Goal: Information Seeking & Learning: Learn about a topic

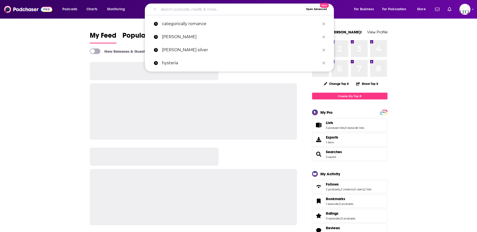
click at [172, 9] on input "Search podcasts, credits, & more..." at bounding box center [231, 9] width 145 height 8
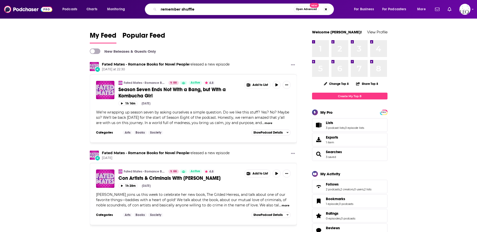
type input "remember shuffle"
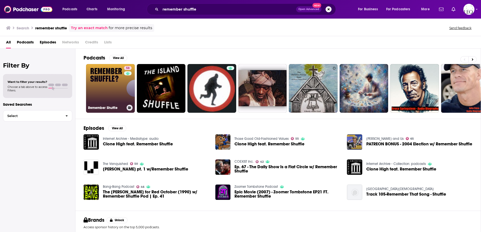
click at [98, 78] on link "58 Remember Shuffle" at bounding box center [110, 88] width 49 height 49
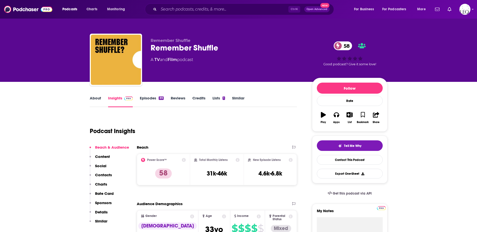
click at [95, 97] on link "About" at bounding box center [95, 102] width 11 height 12
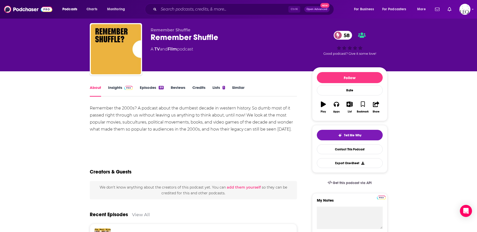
scroll to position [4, 0]
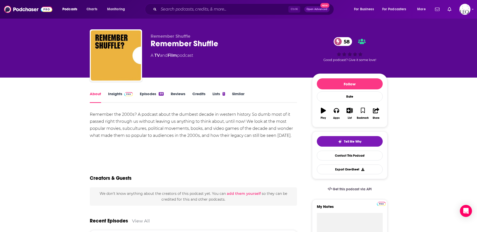
click at [117, 94] on link "Insights" at bounding box center [120, 98] width 25 height 12
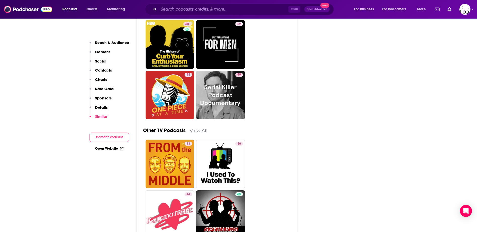
scroll to position [1384, 0]
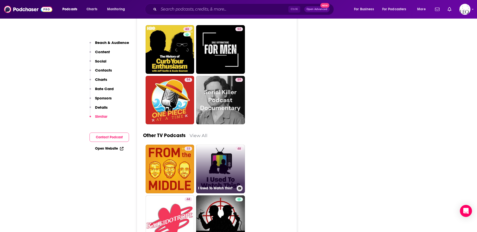
click at [226, 145] on link "48 I Used To Watch This?" at bounding box center [220, 169] width 49 height 49
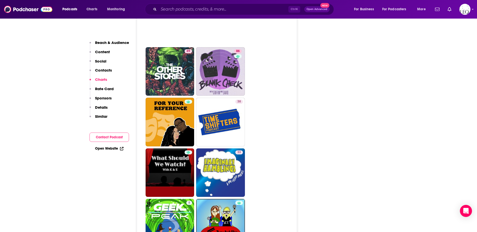
scroll to position [1541, 0]
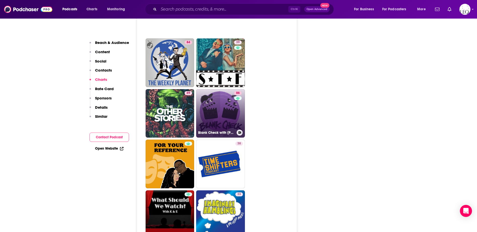
click at [225, 93] on link "86 Blank Check with [PERSON_NAME] & [PERSON_NAME]" at bounding box center [220, 113] width 49 height 49
type input "[URL][DOMAIN_NAME][PERSON_NAME]"
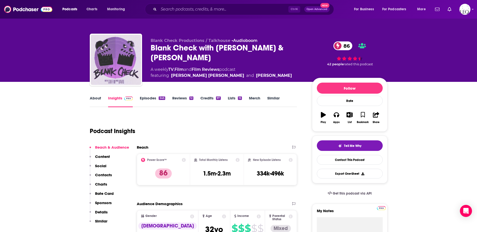
click at [94, 99] on link "About" at bounding box center [95, 102] width 11 height 12
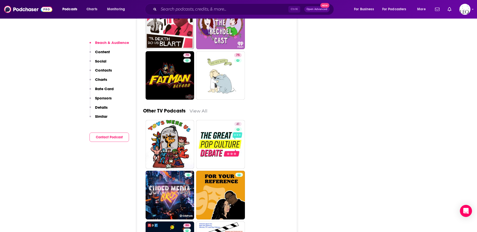
scroll to position [1684, 0]
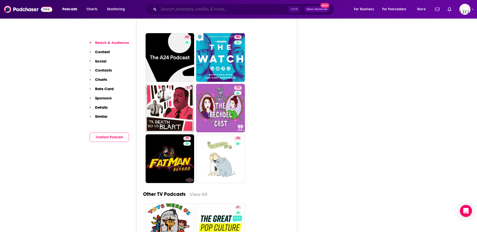
click at [199, 11] on input "Search podcasts, credits, & more..." at bounding box center [224, 9] width 130 height 8
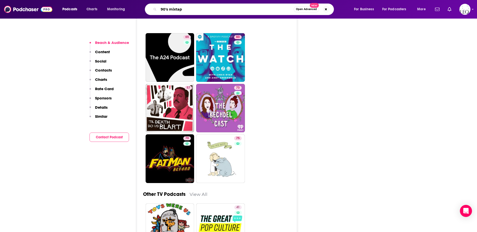
type input "90's mixtape"
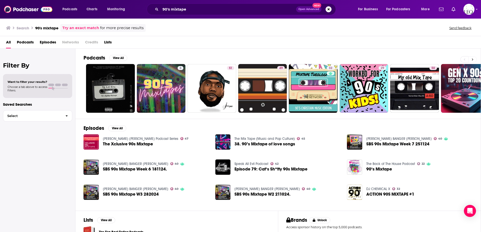
click at [473, 59] on icon at bounding box center [473, 59] width 2 height 2
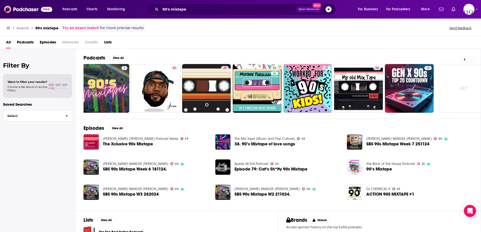
scroll to position [0, 65]
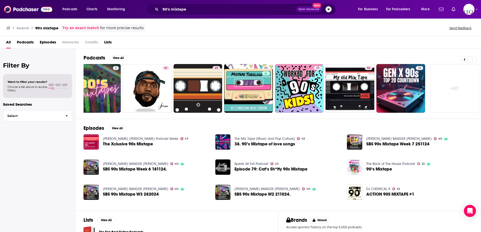
click at [458, 88] on link "+ 87" at bounding box center [454, 88] width 49 height 49
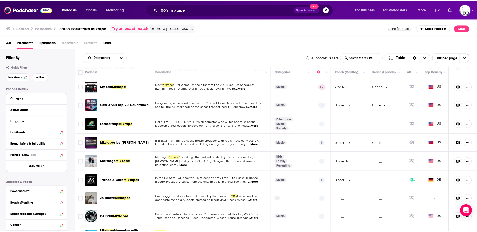
scroll to position [84, 0]
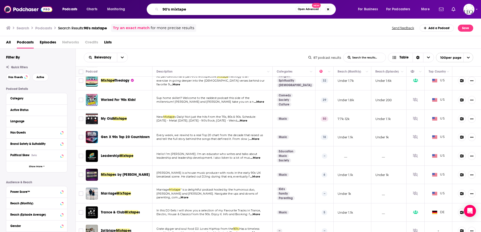
click at [172, 9] on input "90's mixtape" at bounding box center [228, 9] width 135 height 8
type input "history of the 90's"
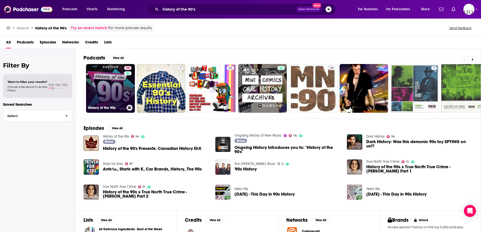
click at [103, 83] on link "70 History of the 90s" at bounding box center [110, 88] width 49 height 49
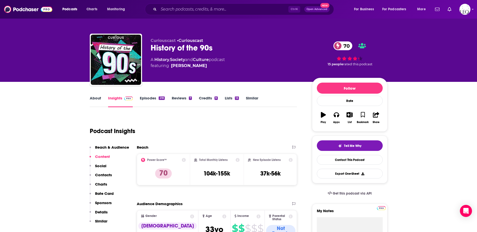
click at [151, 98] on link "Episodes 218" at bounding box center [152, 102] width 25 height 12
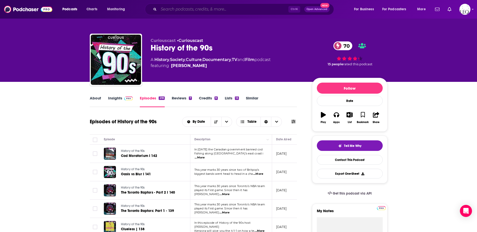
click at [204, 8] on input "Search podcasts, credits, & more..." at bounding box center [224, 9] width 130 height 8
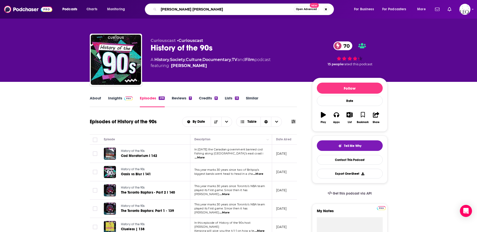
type input "[PERSON_NAME]"
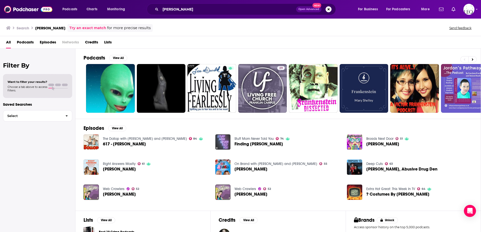
click at [223, 142] on img "Finding Lisa Frank" at bounding box center [222, 142] width 15 height 15
click at [353, 139] on img "Lisa Frank" at bounding box center [354, 142] width 15 height 15
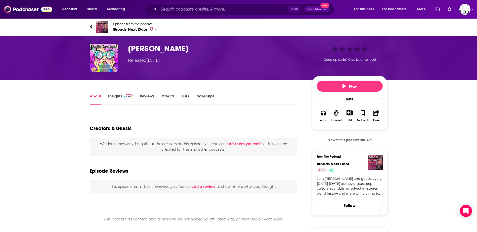
click at [123, 29] on span "Broads Next Door 51" at bounding box center [135, 29] width 45 height 5
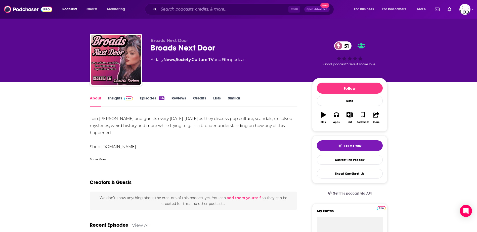
click at [121, 99] on link "Insights" at bounding box center [120, 102] width 25 height 12
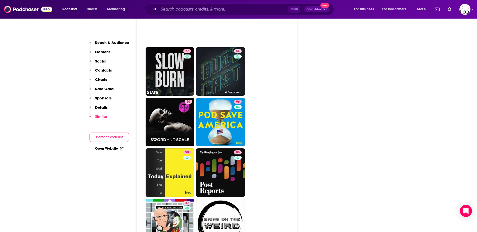
scroll to position [1719, 0]
